Goal: Task Accomplishment & Management: Manage account settings

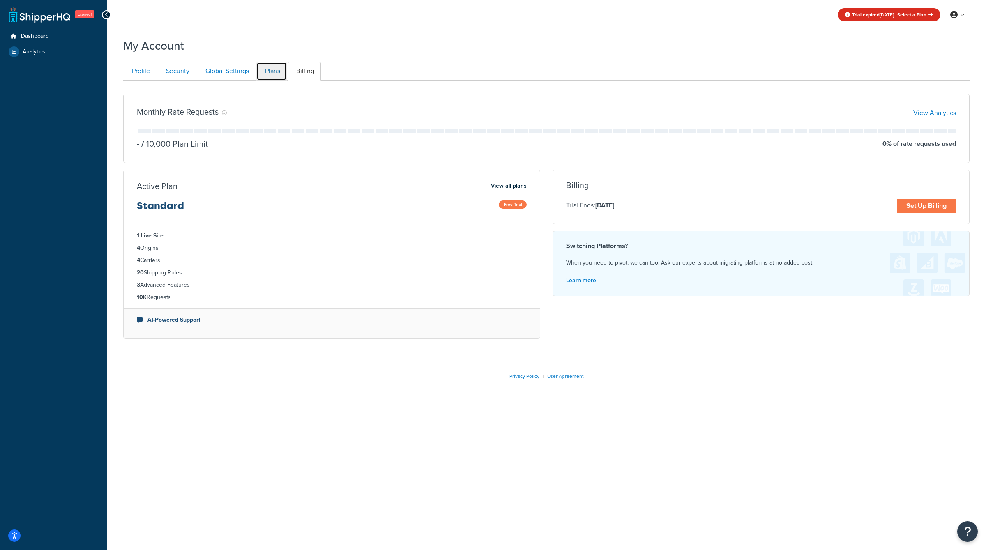
click at [270, 75] on link "Plans" at bounding box center [271, 71] width 30 height 18
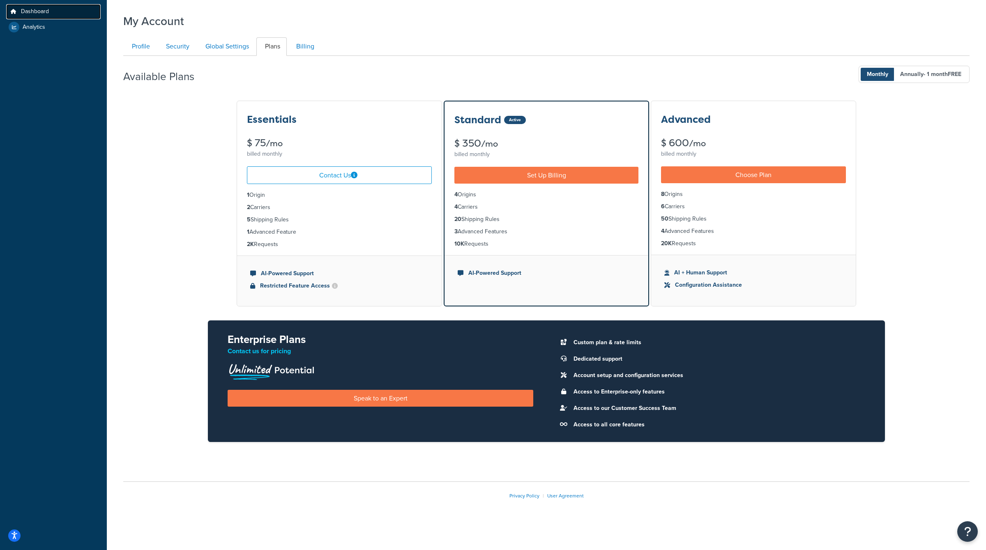
click at [32, 18] on link "Dashboard" at bounding box center [53, 11] width 95 height 15
